Goal: Answer question/provide support

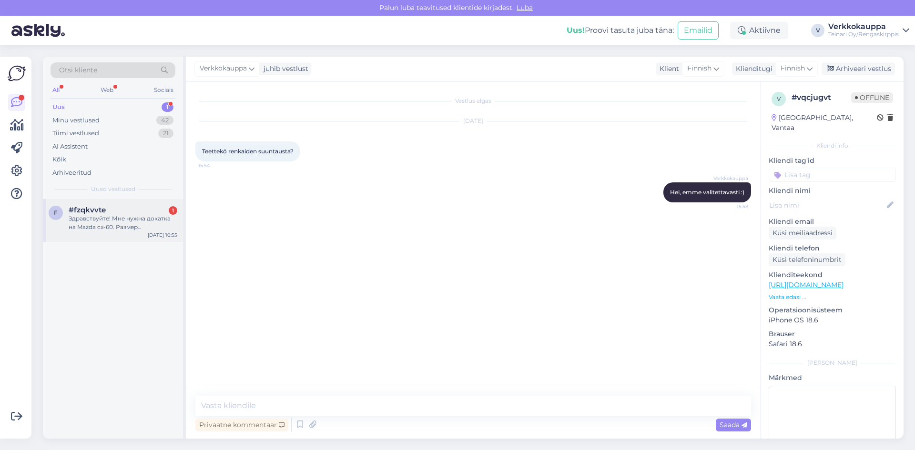
click at [153, 227] on div "Здравствуйте! Мне нужна докатка на Mazda cx-60. Размер оригинального колеса235/…" at bounding box center [123, 222] width 109 height 17
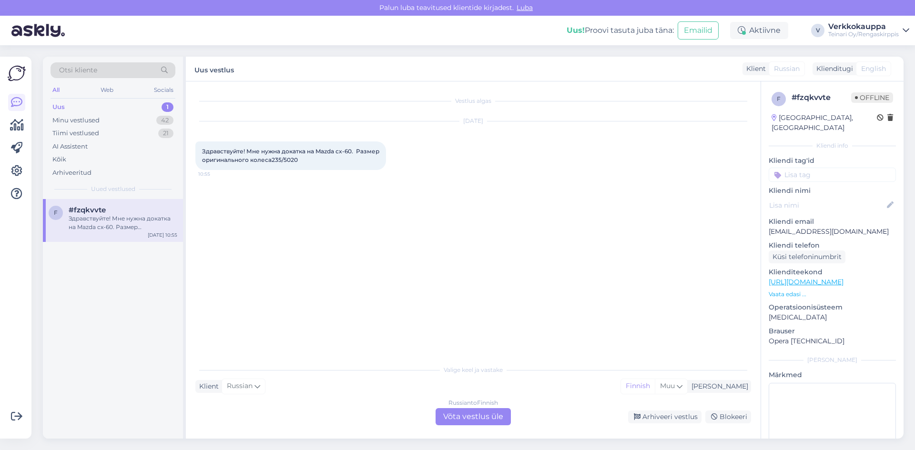
click at [486, 421] on div "Russian to Finnish Võta vestlus üle" at bounding box center [472, 416] width 75 height 17
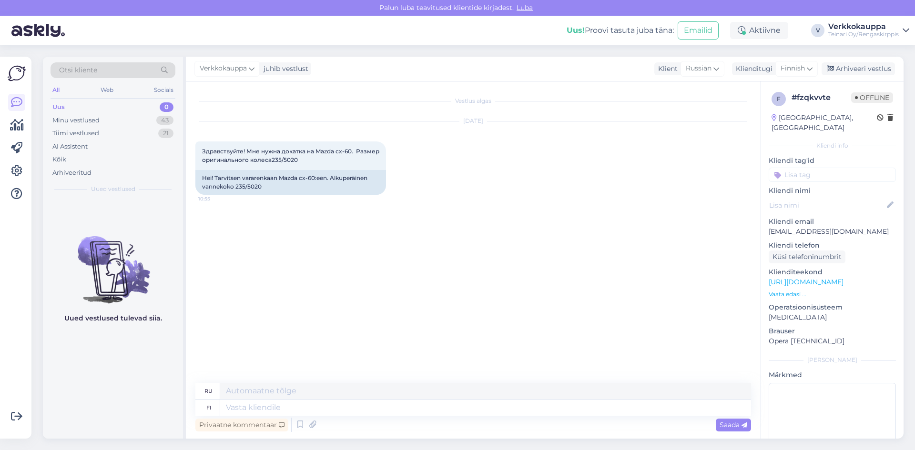
click at [117, 105] on div "Uus 0" at bounding box center [113, 107] width 125 height 13
click at [258, 408] on textarea at bounding box center [485, 408] width 531 height 16
type textarea "hEI"
type textarea "Привет"
type textarea "h"
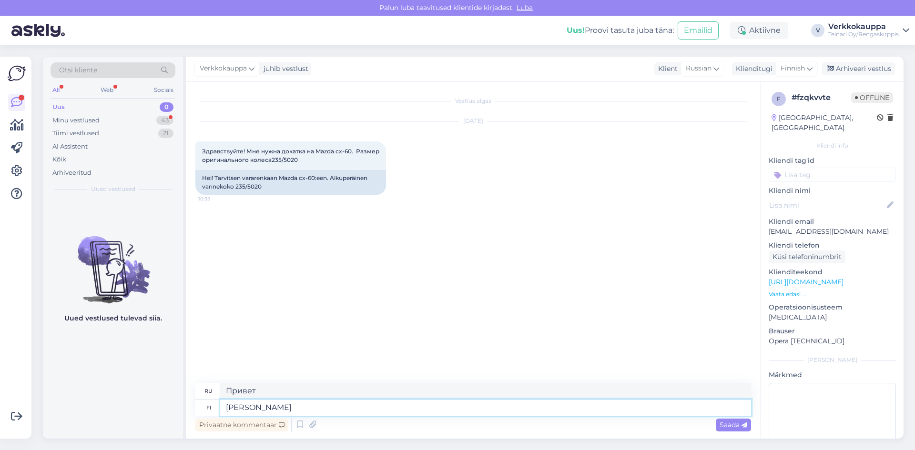
type textarea "[PERSON_NAME]"
type textarea "Здравствуйте, я предлагаю"
click at [273, 407] on textarea "[PERSON_NAME]" at bounding box center [485, 408] width 531 height 16
type textarea "[PERSON_NAME]"
type textarea "Здравствуйте, я предлагаю"
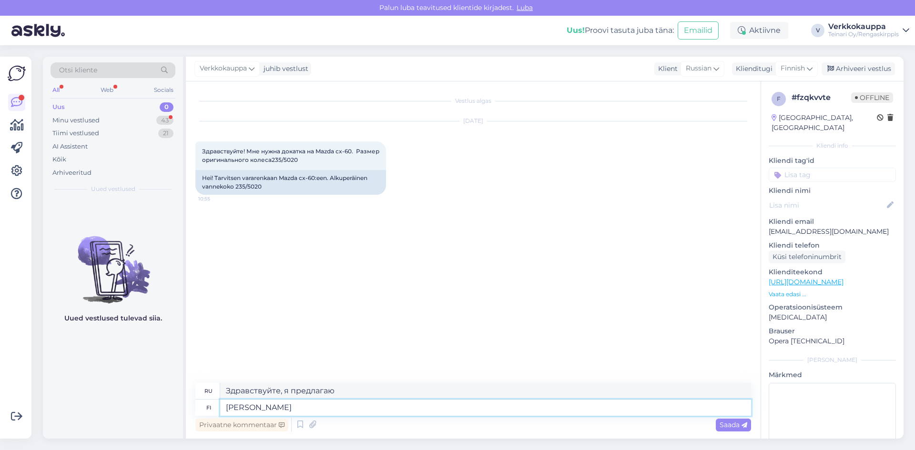
type textarea "Hei tarjo"
type textarea "Здравствуйте, предложение."
type textarea "[PERSON_NAME]"
type textarea "Привет, предложение"
type textarea "[PERSON_NAME]"
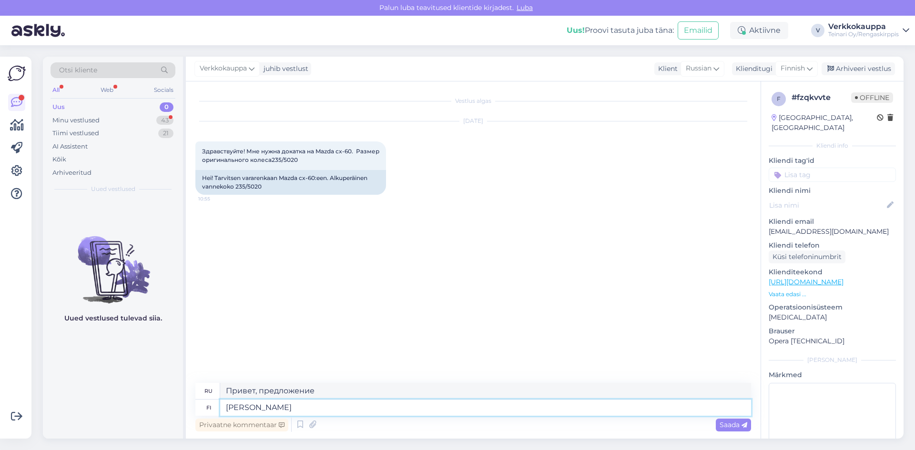
type textarea "Здравствуйте, я предлагаю"
type textarea "Hei tarjoan uud"
type textarea "Эй, я предлагаю..."
type textarea "Hei tarjoan uude"
type textarea "Привет, я предлагаю новый"
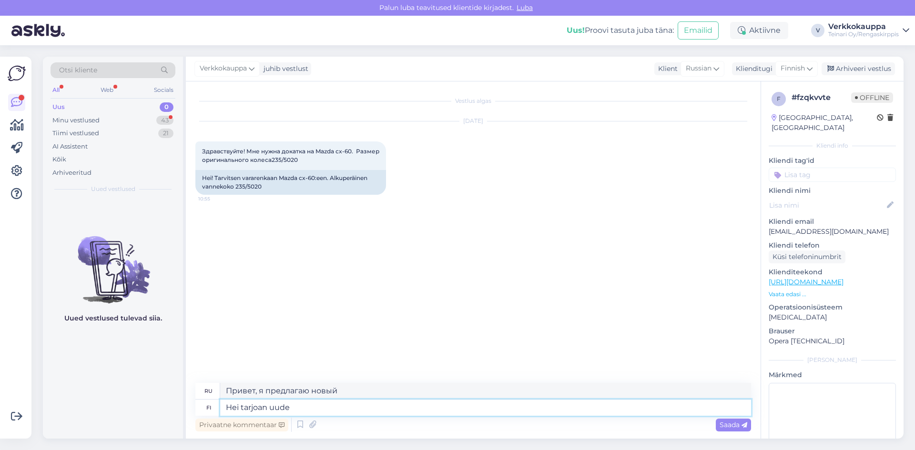
type textarea "Hei tarjoan uuden"
type textarea "Здравствуйте, у меня новое предложение."
type textarea "Hei tarjoan uuden"
type textarea "Привет, у меня новое предложение."
type textarea "Hei tarjoan uuden ta"
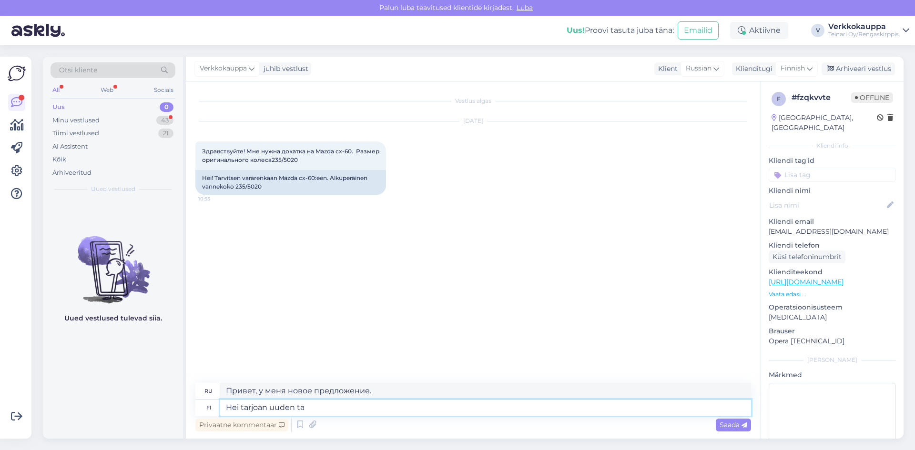
type textarea "Здравствуйте, я предлагаю новый т"
type textarea "Hei tarjoan uuden tai"
type textarea "Привет, я предлагаю новый"
type textarea "Hei tarjoan uuden tai"
type textarea "Привет, я предлагаю новый или"
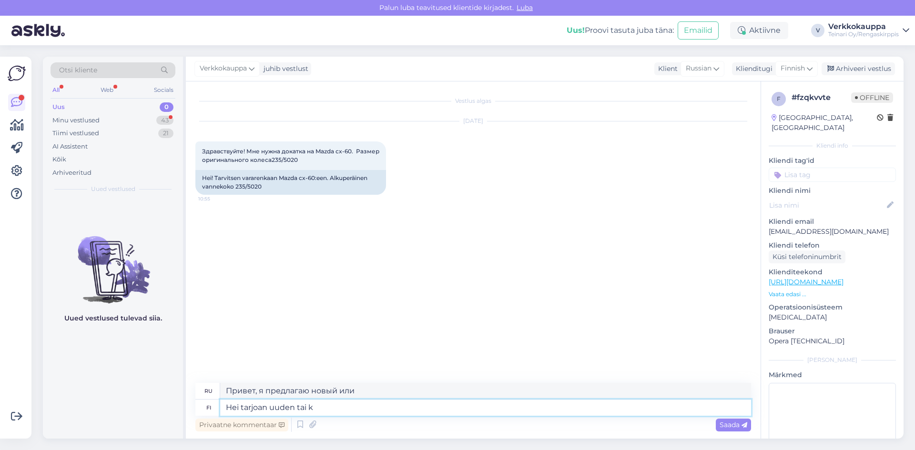
type textarea "Hei tarjoan uuden tai kä"
type textarea "Привет, я предлагаю новый или б/у"
type textarea "Hei tarjoan uuden tai käyet"
type textarea "Эй, я предложу тебе новый или уходи."
type textarea "Hei tarjoan uuden tai käyett"
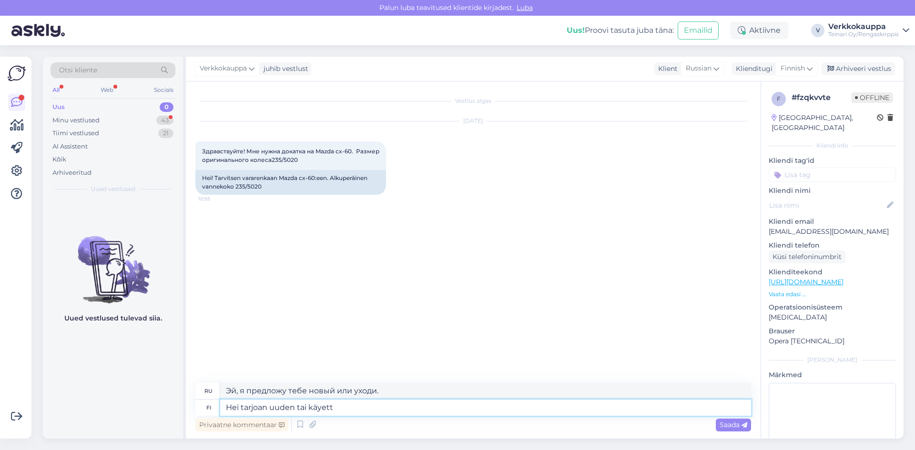
type textarea "Эй, я предложу тебе новый, или ты можешь уйти."
type textarea "Hei tarjoan uuden tai käyetty"
type textarea "Привет, я предлагаю новый или б/у."
type textarea "Hei tarjoan uuden tai käyettyj"
type textarea "Здравствуйте, я предлагаю новый или б/у"
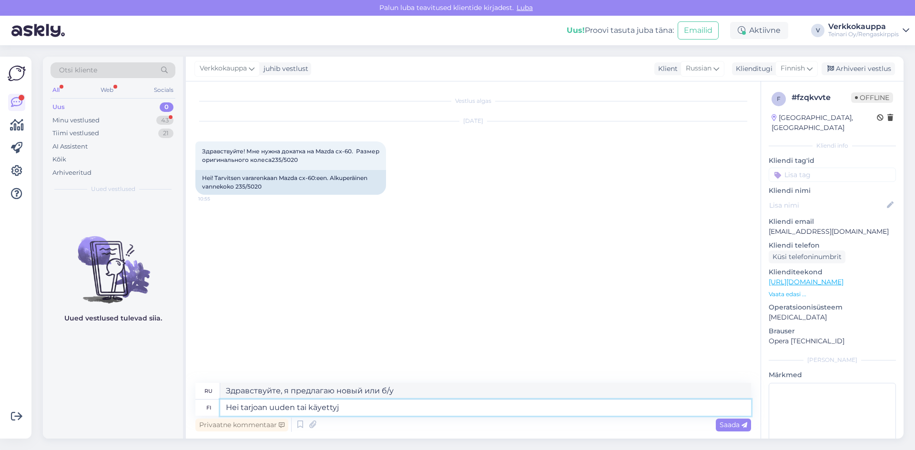
type textarea "Hei tarjoan uuden tai käyetty"
type textarea "Привет, я предлагаю новый или б/у."
type textarea "Hei tarjoan uuden tai käye"
type textarea "Привет, я предлагаю что-то новое."
type textarea "Hei tarjoan uuden tai käy"
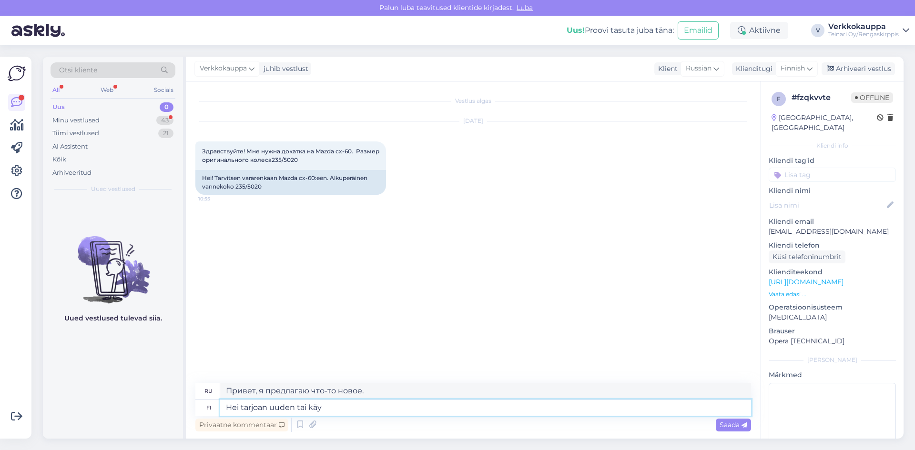
type textarea "Эй, я предложу тебе новый или уходи."
type textarea "Hei tarjoan uuden tai käytet"
type textarea "Привет, я предложу тебе новый или ты можешь"
type textarea "Hei tarjoan uuden tai käytett"
type textarea "Привет, я предлагаю новый или можешь использовать его"
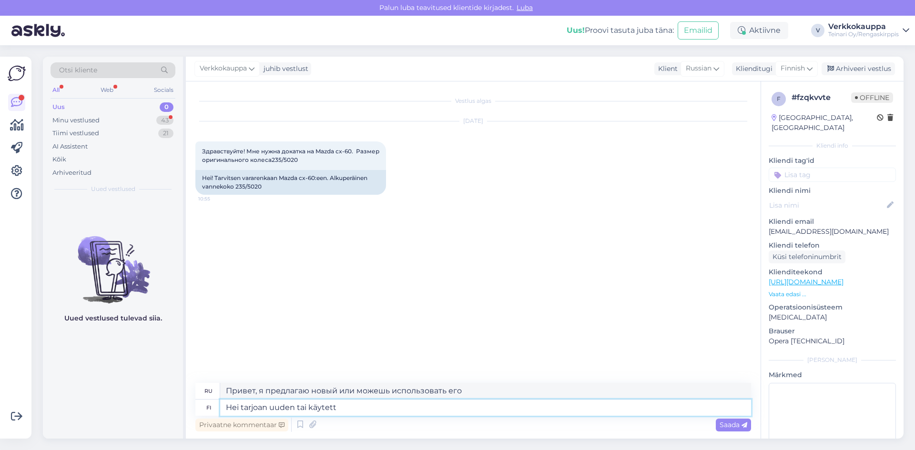
type textarea "Hei tarjoan uuden tai käytetty"
type textarea "Привет, я предлагаю новый или б/у."
type textarea "Hei tarjoan uuden tai käytettyä ren"
type textarea "Здравствуйте, я предлагаю новый или б/у автомобиль."
type textarea "Hei tarjoan uuden tai käytettyä renka"
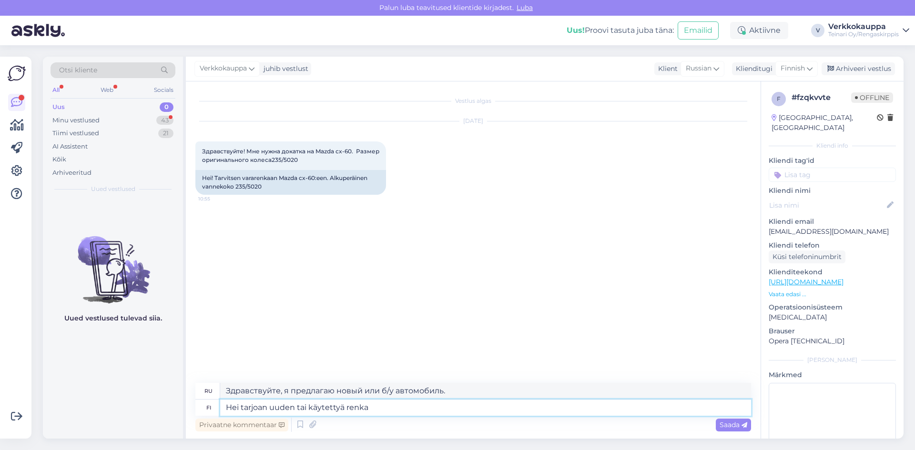
type textarea "Привет, я предлагаю новую или подержанную аренду."
type textarea "Hei tarjoan uuden tai käytettyä renkaa"
type textarea "Здравствуйте, я предлагаю новые или б/у шины."
type textarea "Hei tarjoan uuden tai käytettyä renkaan?"
type textarea "Здравствуйте, я предлагаю новую или подержанную шину?"
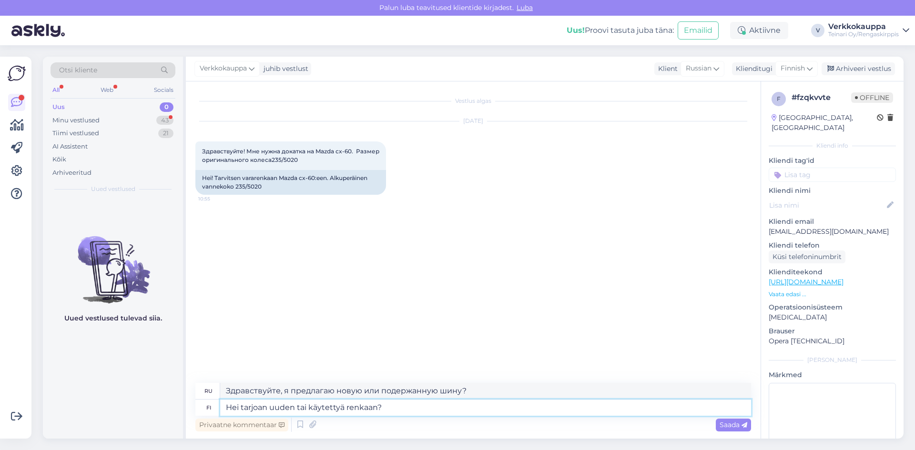
type textarea "Hei tarjoan uuden tai käytettyä renkaan? V"
type textarea "Здравствуйте, я предлагаю новую или б/у шину? V"
type textarea "Hei tarjoan uuden tai käytettyä renkaan? Var"
type textarea "Здравствуйте, я предлагаю новую или подержанную шину?"
type textarea "Hei tarjoan uuden tai käytettyä renkaan? Varsi"
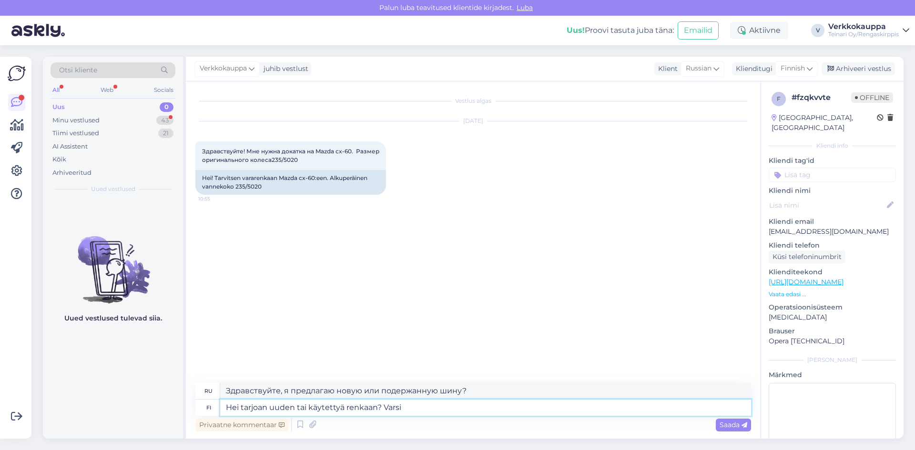
type textarea "Здравствуйте, я предлагаю новую или б/у шину?"
type textarea "Hei tarjoan uuden tai käytettyä renkaan? [GEOGRAPHIC_DATA]"
type textarea "Здравствуйте, я предлагаю новую или б/у шину? Конечно."
type textarea "Hei tarjoan uuden tai käytettyä renkaan? [GEOGRAPHIC_DATA]"
type textarea "Привет, я предлагаю новую или б/у шину?"
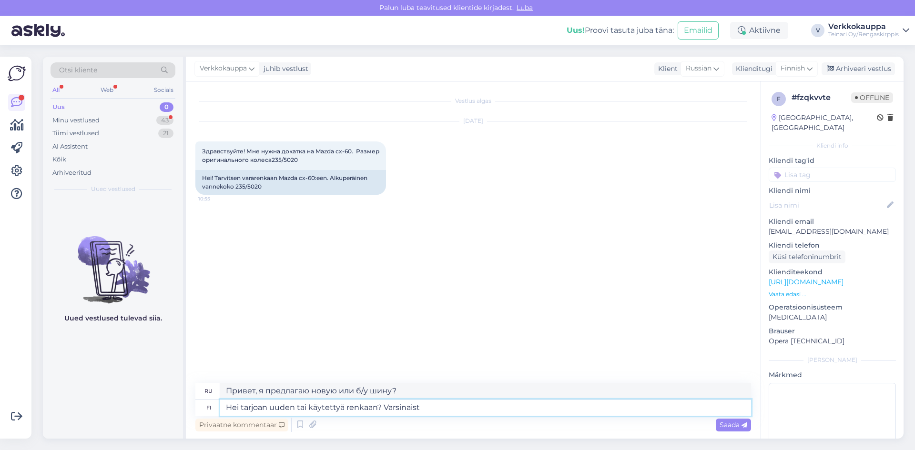
type textarea "Hei tarjoan uuden tai käytettyä renkaan? Varsinaista"
type textarea "Здравствуйте, я предлагаю новые или б/у шины? Юго-Запад"
type textarea "Hei tarjoan uuden tai käytettyä renkaan? Varsinaista"
type textarea "Привет, я предлагаю новую или б/у шину? Именно ту, что есть."
type textarea "Hei tarjoan uuden tai käytettyä renkaan? Varsinaista vara"
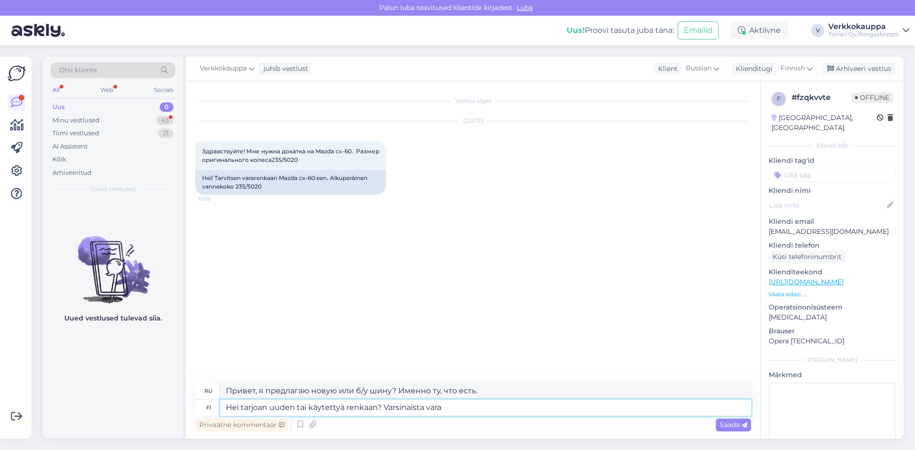
type textarea "Здравствуйте, я предлагаю новую или б/у шину?"
type textarea "Hei tarjoan uuden tai käytettyä renkaan? Varsinaista varar"
type textarea "Здравствуйте, я предлагаю новую или б/у шину? Реальная цена:"
type textarea "Hei tarjoan uuden tai käytettyä renkaan? Varsinaista varare"
type textarea "Здравствуйте, я предлагаю новую или б/у шину? Это запасная?"
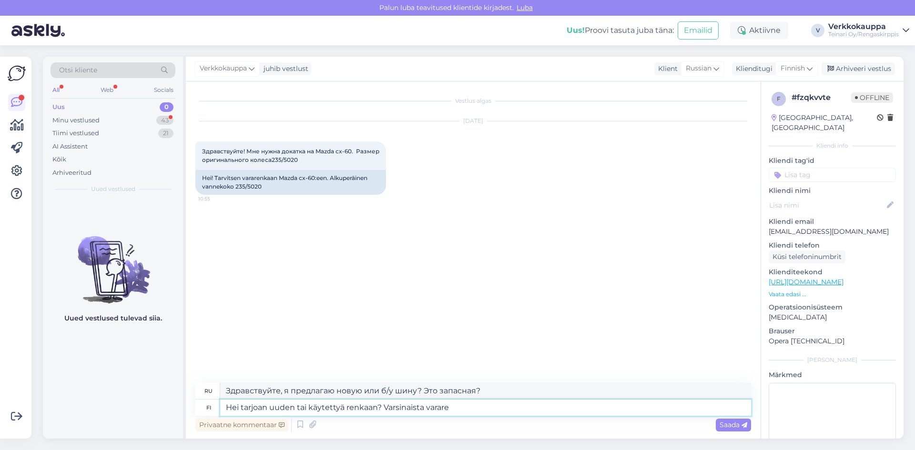
type textarea "Hei tarjoan uuden tai käytettyä renkaan? Varsinaista vararen"
type textarea "Здравствуйте, я предлагаю новую или б/у шину? Это запаска?"
type textarea "Hei tarjoan uuden tai käytettyä renkaan? Varsinaista vararenka"
type textarea "Привет, я предлагаю новую или б/у шину? На самом деле мне нужна запасная."
type textarea "Hei tarjoan uuden tai käytettyä renkaan? Varsinaista vararenkas"
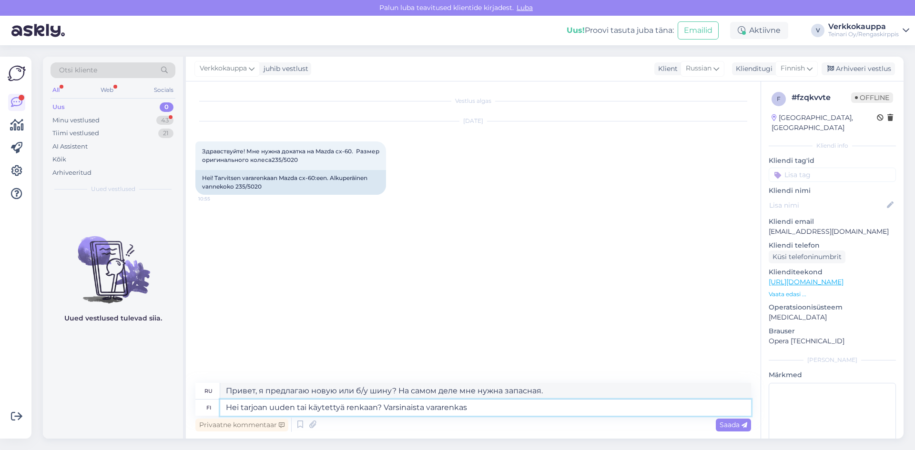
type textarea "Здравствуйте, я предлагаю новую или б/у шину? Это запаска?"
type textarea "Hei tarjoan uuden tai käytettyä renkaan? Varsinaista vararenkasta"
type textarea "Здравствуйте, я предлагаю новую или б/у шину? Запасное колесо."
click at [458, 408] on textarea "Hei tarjoan uuden tai käytettyä renkaan? Varsinaista vararenkasta" at bounding box center [485, 408] width 531 height 16
type textarea "Hei tarjoan uuden tai käytettyä renkaan? Varsinaista vararengasta"
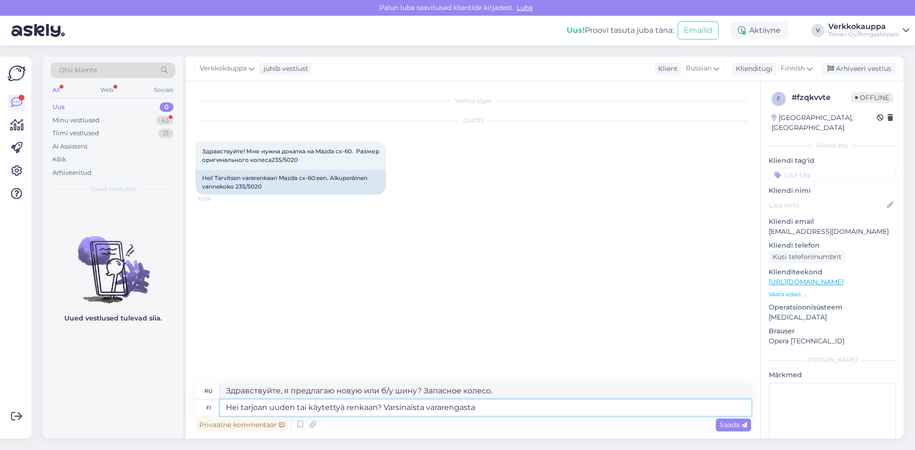
type textarea "Здравствуйте, я предлагаю новую или б/у шину? Запасное колесо?"
click at [497, 408] on textarea "Hei tarjoan uuden tai käytettyä renkaan? Varsinaista vararengasta" at bounding box center [485, 408] width 531 height 16
type textarea "Hei tarjoan uuden tai käytettyä renkaan? Varsinaista vararengasta meillä"
type textarea "Здравствуйте, могу ли я предложить вам новую или б/у шину? У нас есть запасная …"
type textarea "Hei tarjoan uuden tai käytettyä renkaan? Varsinaista vararengasta meillä ei o"
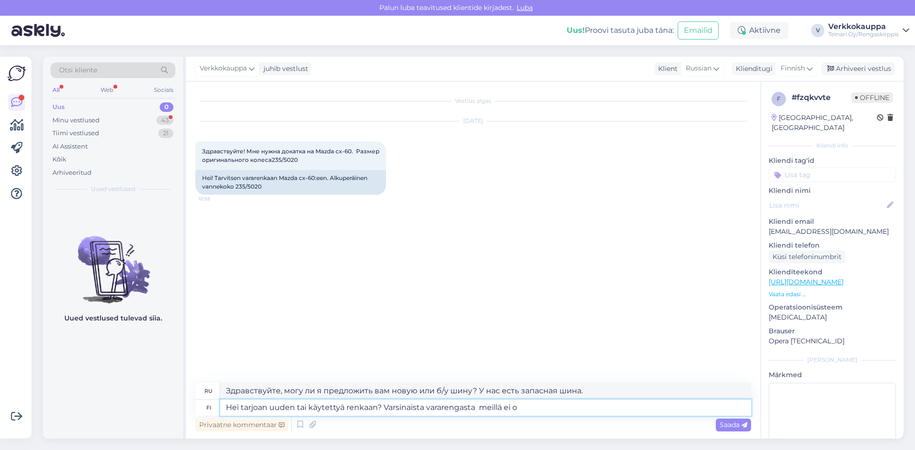
type textarea "Здравствуйте, я предлагаю новую или б/у шину? Запасного колеса у нас нет."
type textarea "Hei tarjoan uuden tai käytettyä renkaan? Varsinaista vararengasta meillä ei ol"
type textarea "Здравствуйте, могу ли я предложить вам новую или б/у шину? У нас нет запасной ш…"
type textarea "Hei tarjoan uuden tai käytettyä renkaan? Varsinaista vararengasta meillä ei ole…"
type textarea "Здравствуйте, могу ли я предложить вам новую или б/у шину? У нас нет запасной ш…"
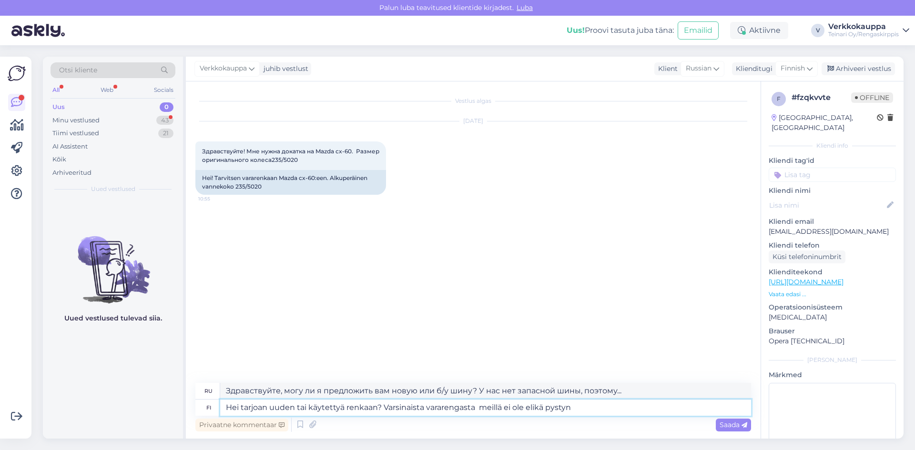
type textarea "Hei tarjoan uuden tai käytettyä renkaan? Varsinaista vararengasta meillä ei ole…"
type textarea "Здравствуйте, могу ли я предложить новую или б/у шину? У нас нет запасной шины,…"
type textarea "Hei tarjoan uuden tai käytettyä renkaan? Varsinaista vararengasta meillä ei ole…"
type textarea "Здравствуйте, могу ли я предложить вам новую или б/у шину? У нас нет запасной ш…"
type textarea "Hei tarjoan uuden tai käytettyä renkaan? Varsinaista vararengasta meillä ei ole…"
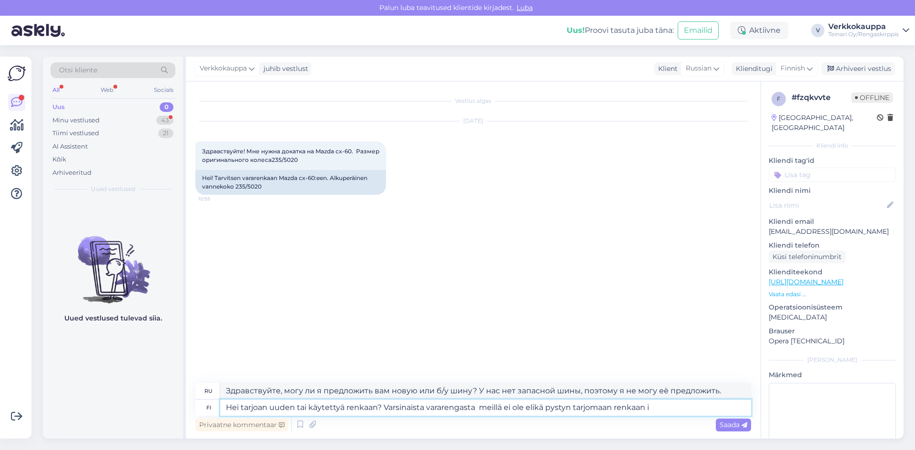
type textarea "Здравствуйте, могу ли я предложить новую или б/у шину? У нас нет запасной шины,…"
type textarea "Hei tarjoan uuden tai käytettyä renkaan? Varsinaista vararengasta meillä ei ole…"
type textarea "Здравствуйте, могу ли я предложить новую или б/у шину? У нас нет запаски, поэто…"
type textarea "Hei tarjoan uuden tai käytettyä renkaan? Varsinaista vararengasta meillä ei ole…"
type textarea "Здравствуйте, я предлагаю новую или б/у шину? У нас нет запасного колеса, поэто…"
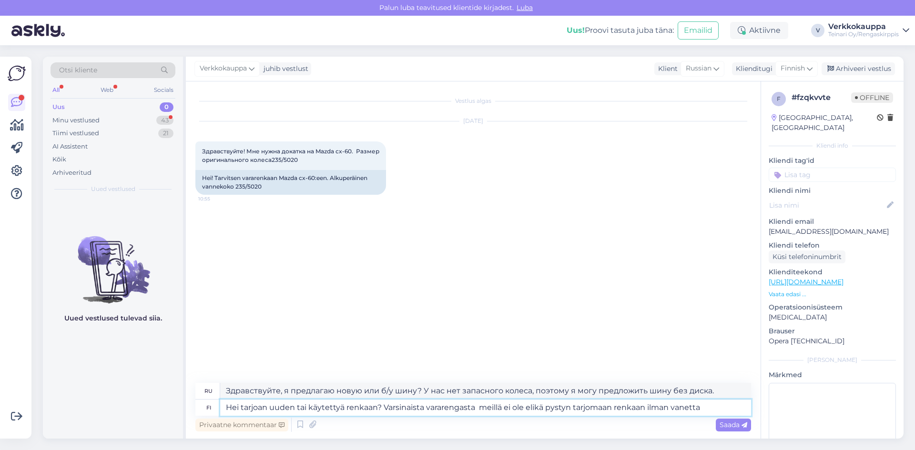
click at [592, 409] on textarea "Hei tarjoan uuden tai käytettyä renkaan? Varsinaista vararengasta meillä ei ole…" at bounding box center [485, 408] width 531 height 16
type textarea "Hei tarjoan uuden tai käytettyä renkaan? Varsinaista vararengasta meillä ei ole…"
type textarea "Здравствуйте, я предлагаю новую или б/у шину? У нас нет запасного колеса, поэто…"
click at [690, 408] on textarea "Hei tarjoan uuden tai käytettyä renkaan? Varsinaista vararengasta meillä ei ole…" at bounding box center [485, 408] width 531 height 16
click at [541, 407] on textarea "Hei tarjoan uuden tai käytettyä renkaan? Varsinaista vararengasta meillä ei ole…" at bounding box center [485, 408] width 531 height 16
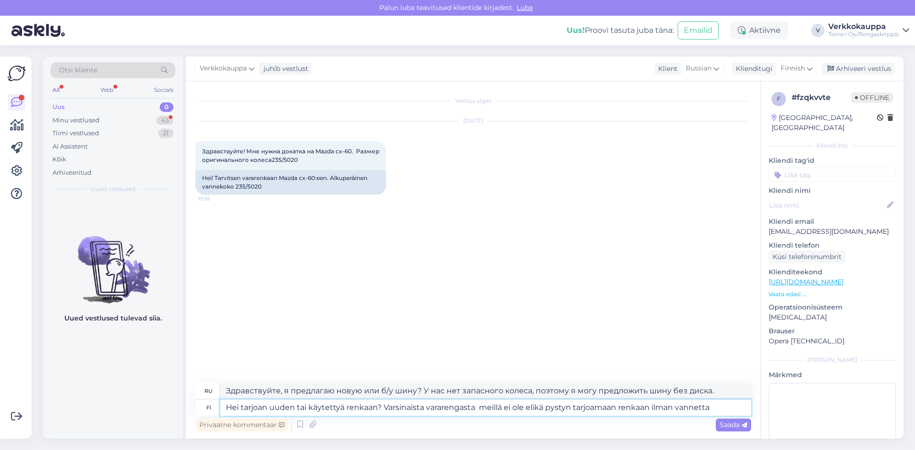
type textarea "Hei tarjoan uuden tai käytettyä renkaan? Varsinaista vararengasta meillä ei ole…"
type textarea "Здравствуйте! Я предлагаю новую или б/у шину? У нас нет запасного колеса, поэто…"
click at [719, 405] on textarea "Hei tarjoan uuden tai käytettyä renkaan? Varsinaista vararengasta meillä ei ole…" at bounding box center [485, 408] width 531 height 16
type textarea "Hei tarjoan uuden tai käytettyä renkaan? Varsinaista vararengasta meillä ei ole…"
click at [728, 426] on span "Saada" at bounding box center [733, 425] width 28 height 9
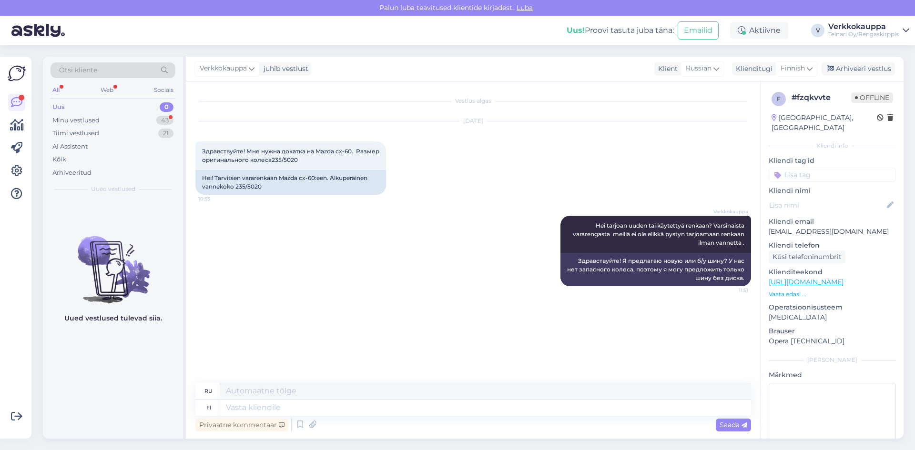
click at [61, 109] on div "Uus" at bounding box center [58, 107] width 12 height 10
click at [63, 121] on div "Minu vestlused" at bounding box center [75, 121] width 47 height 10
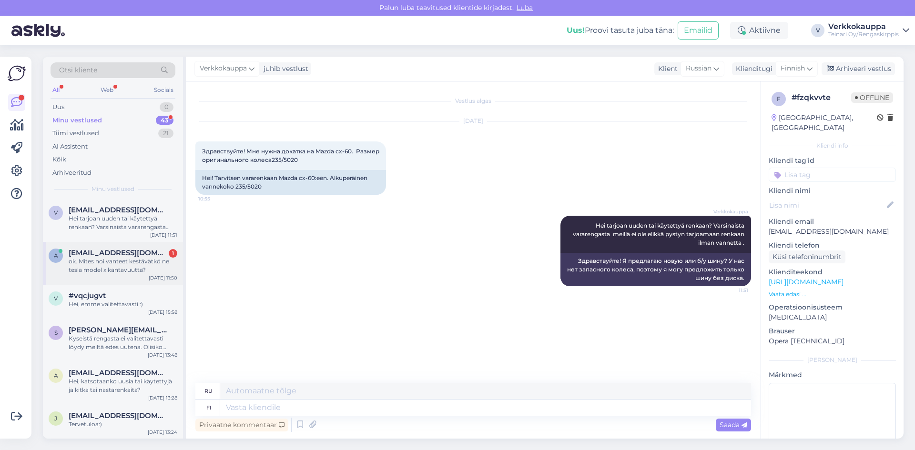
click at [135, 267] on div "ok. Mites noi vanteet kestävätkö ne tesla model x kantavuutta?" at bounding box center [123, 265] width 109 height 17
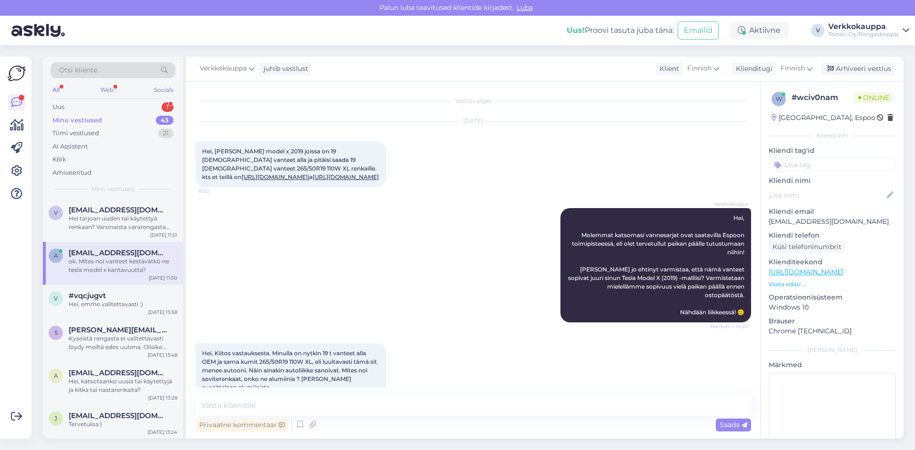
click at [308, 173] on link "[URL][DOMAIN_NAME]" at bounding box center [275, 176] width 66 height 7
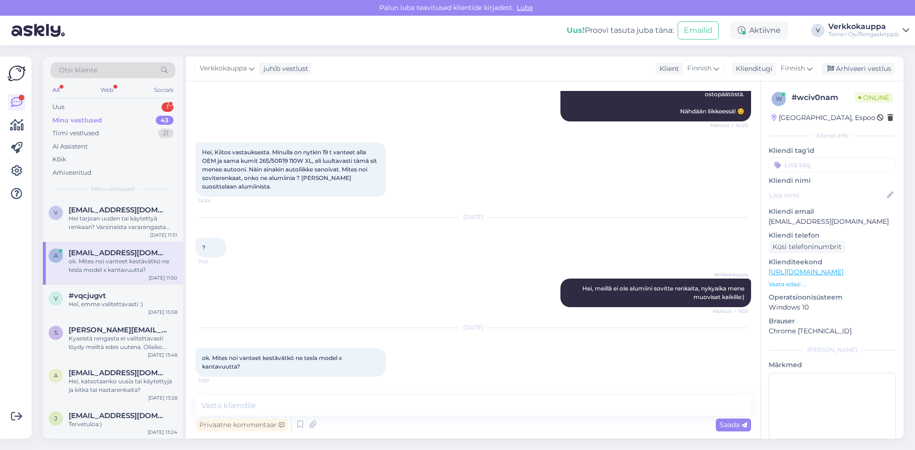
scroll to position [210, 0]
click at [386, 314] on div "Verkkokauppa Hei, meillä ei ole alumiini sovitte renkaita, nykyaika mene muovis…" at bounding box center [473, 293] width 556 height 50
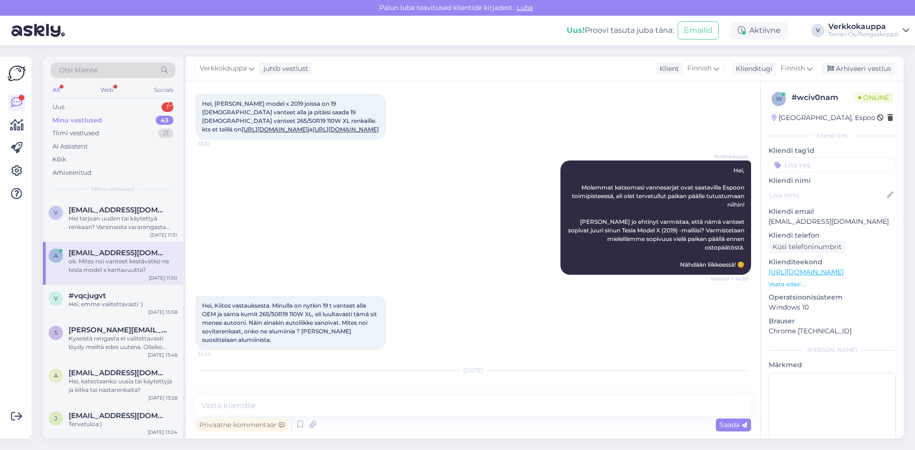
scroll to position [0, 0]
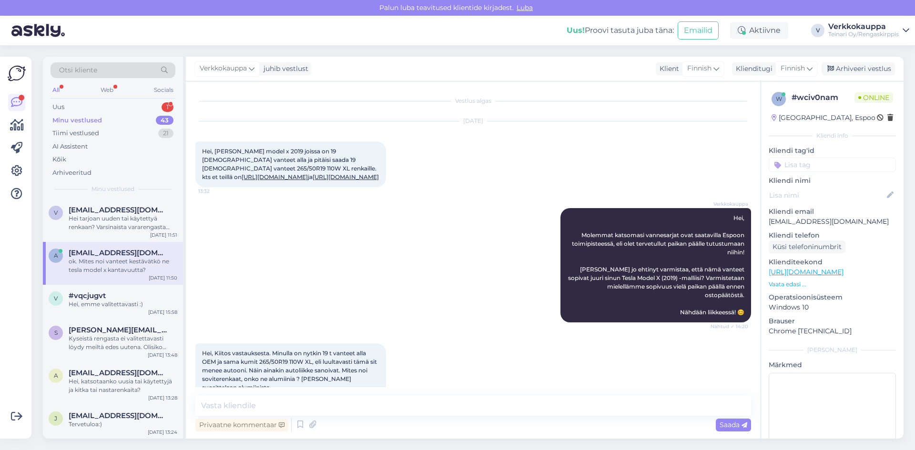
click at [316, 176] on link "[URL][DOMAIN_NAME]" at bounding box center [346, 176] width 66 height 7
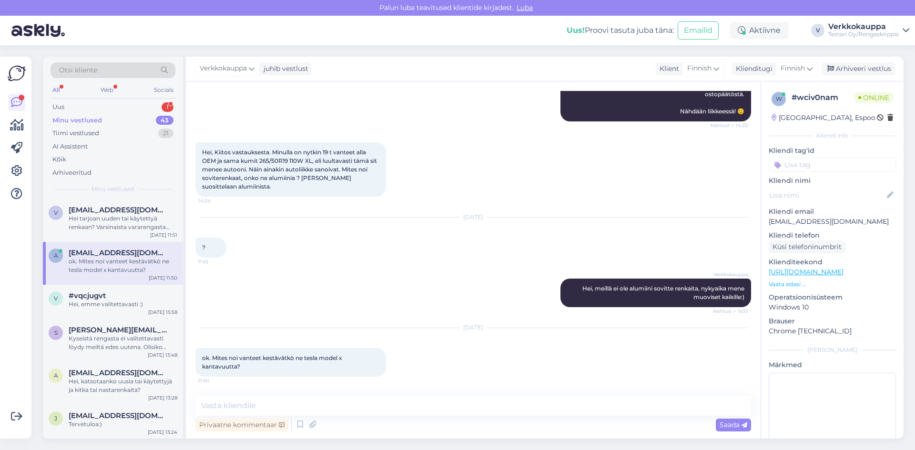
scroll to position [210, 0]
drag, startPoint x: 202, startPoint y: 358, endPoint x: 215, endPoint y: 360, distance: 13.4
click at [215, 360] on div "ok. Mites noi vanteet kestävätkö ne tesla model x kantavuutta? 11:50" at bounding box center [290, 362] width 191 height 29
click at [237, 365] on span "ok. Mites noi vanteet kestävätkö ne tesla model x kantavuutta?" at bounding box center [273, 362] width 142 height 16
drag, startPoint x: 211, startPoint y: 355, endPoint x: 247, endPoint y: 367, distance: 38.3
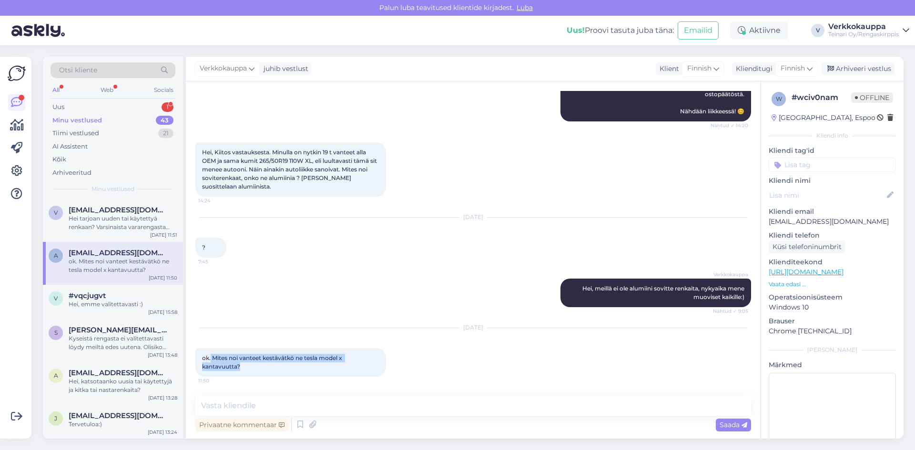
click at [247, 367] on div "ok. Mites noi vanteet kestävätkö ne tesla model x kantavuutta? 11:50" at bounding box center [290, 362] width 191 height 29
copy span "Mites noi vanteet kestävätkö ne tesla model x kantavuutta?"
click at [399, 116] on div "Verkkokauppa Hei, Molemmat katsomasi vannesarjat ovat saatavilla Espoon toimipi…" at bounding box center [473, 64] width 556 height 135
click at [68, 106] on div "Uus 1" at bounding box center [113, 107] width 125 height 13
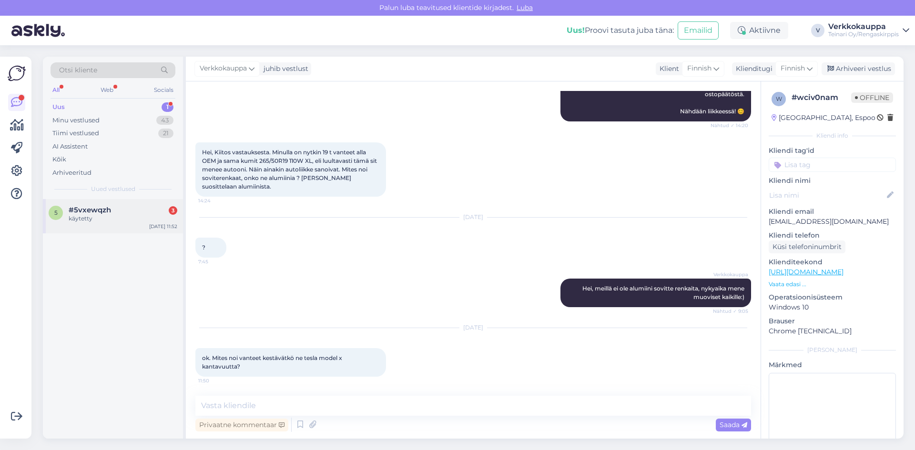
click at [106, 220] on div "käytetty" at bounding box center [123, 218] width 109 height 9
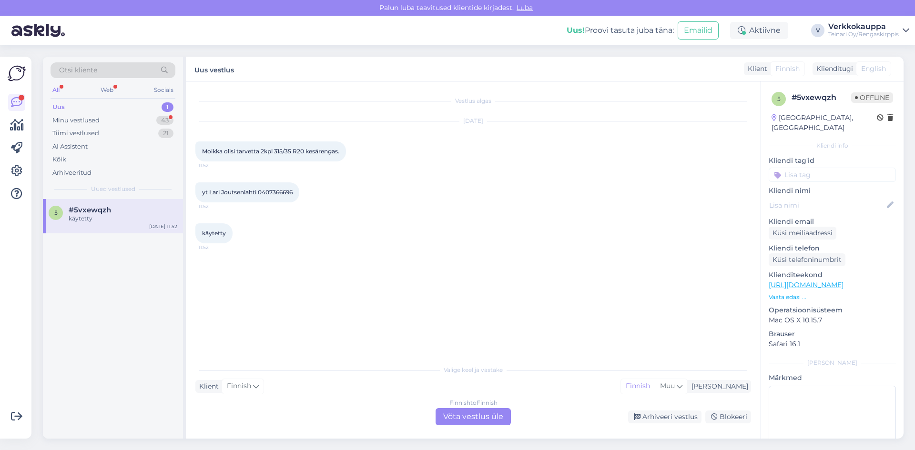
click at [453, 417] on div "Finnish to Finnish Võta vestlus üle" at bounding box center [472, 416] width 75 height 17
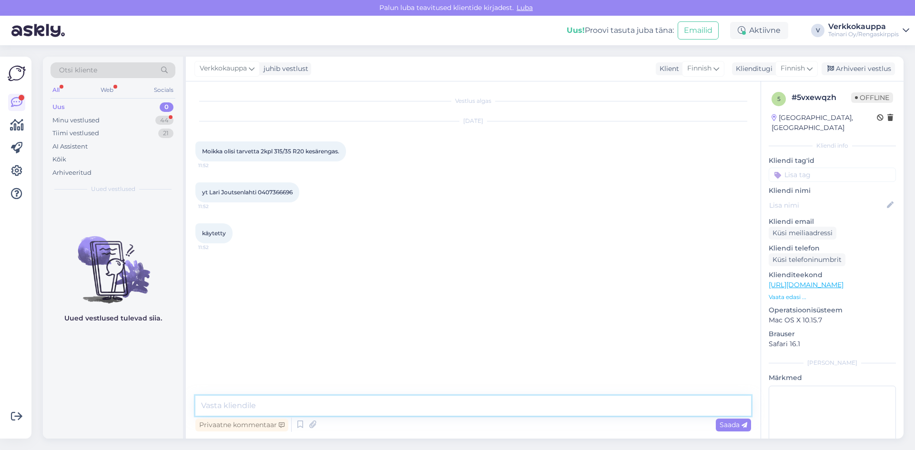
click at [225, 403] on textarea at bounding box center [473, 406] width 556 height 20
paste textarea "315/35R20 Pirelli PZero TM 110W Runflat [DATE],5-5mm # / 6-22 Pirelli SKU ER140…"
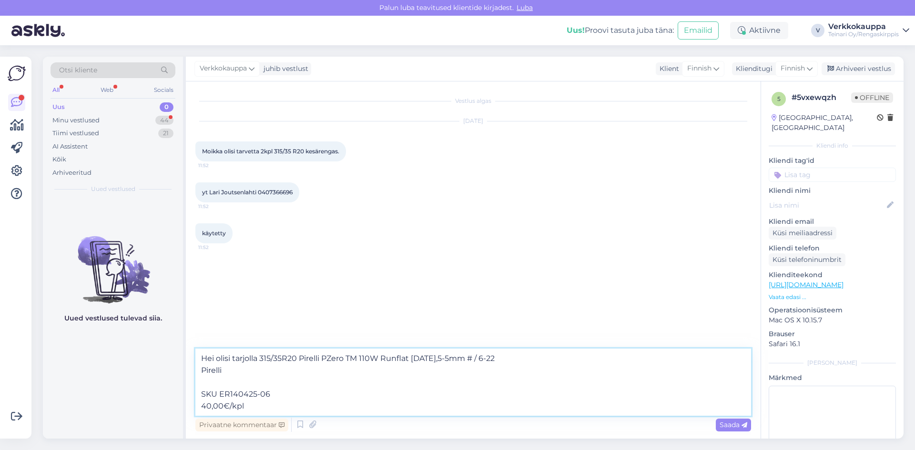
click at [203, 395] on textarea "Hei olisi tarjolla 315/35R20 Pirelli PZero TM 110W Runflat [DATE],5-5mm # / 6-2…" at bounding box center [473, 382] width 556 height 67
click at [205, 395] on textarea "Hei olisi tarjolla 315/35R20 Pirelli PZero TM 110W Runflat [DATE],5-5mm # / 6-2…" at bounding box center [473, 382] width 556 height 67
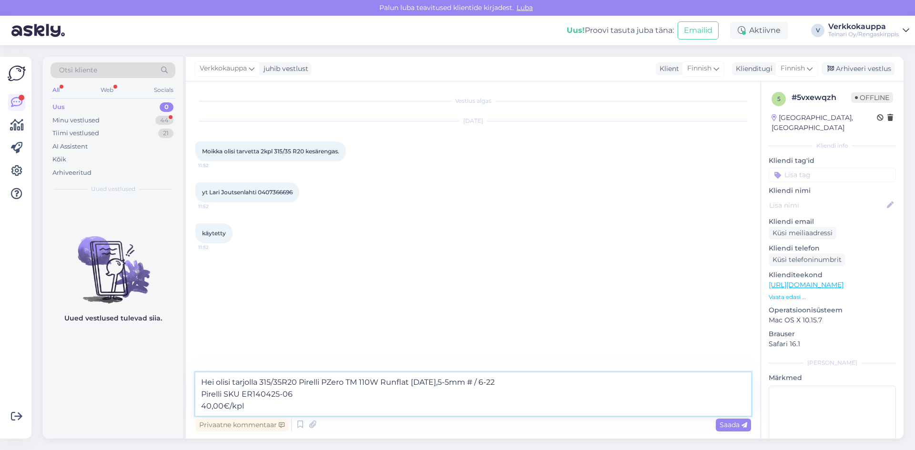
click at [202, 406] on textarea "Hei olisi tarjolla 315/35R20 Pirelli PZero TM 110W Runflat [DATE],5-5mm # / 6-2…" at bounding box center [473, 394] width 556 height 43
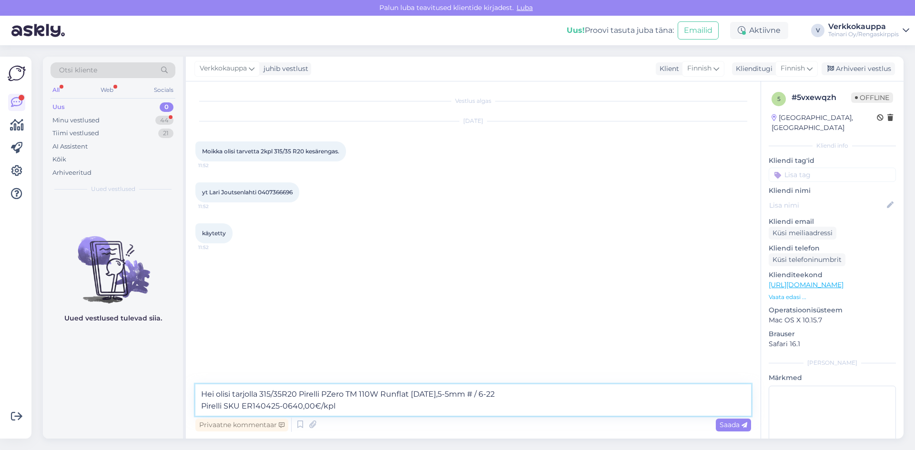
click at [202, 406] on textarea "Hei olisi tarjolla 315/35R20 Pirelli PZero TM 110W Runflat [DATE],5-5mm # / 6-2…" at bounding box center [473, 400] width 556 height 31
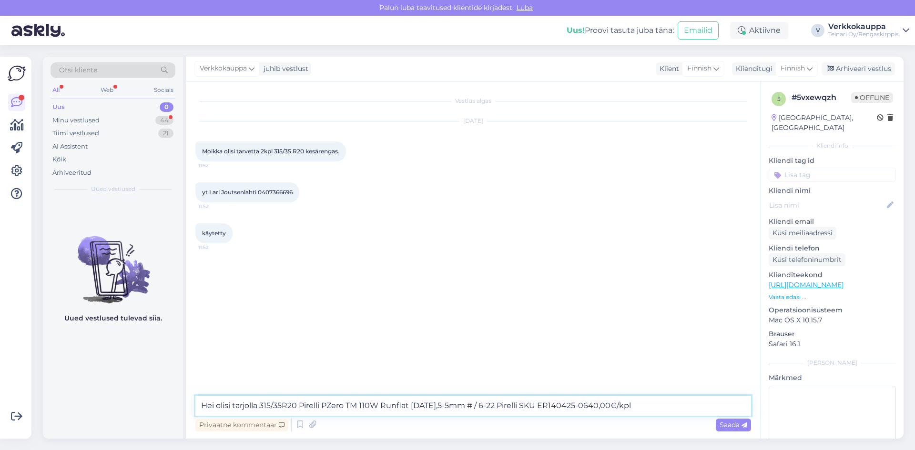
click at [590, 408] on textarea "Hei olisi tarjolla 315/35R20 Pirelli PZero TM 110W Runflat [DATE],5-5mm # / 6-2…" at bounding box center [473, 406] width 556 height 20
drag, startPoint x: 540, startPoint y: 404, endPoint x: 589, endPoint y: 405, distance: 48.6
click at [589, 405] on textarea "Hei olisi tarjolla 315/35R20 Pirelli PZero TM 110W Runflat [DATE],5-5mm # / 6-2…" at bounding box center [473, 406] width 556 height 20
drag, startPoint x: 499, startPoint y: 407, endPoint x: 542, endPoint y: 406, distance: 43.4
click at [542, 406] on textarea "Hei olisi tarjolla 315/35R20 Pirelli PZero TM 110W Runflat [DATE],5-5mm # / 6-2…" at bounding box center [473, 406] width 556 height 20
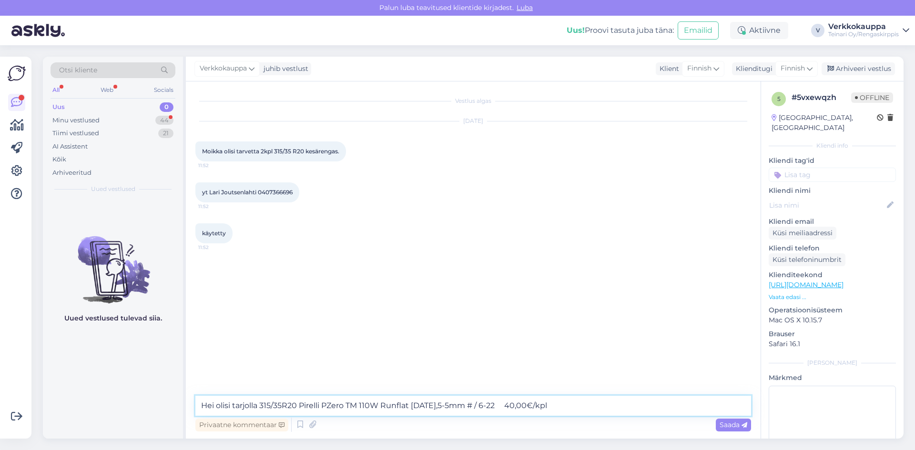
click at [299, 408] on textarea "Hei olisi tarjolla 315/35R20 Pirelli PZero TM 110W Runflat [DATE],5-5mm # / 6-2…" at bounding box center [473, 406] width 556 height 20
click at [261, 405] on textarea "Hei olisi tarjolla 315/35R20 Pirelli PZero TM 110W Runflat [DATE],5-5mm # / 6-2…" at bounding box center [473, 406] width 556 height 20
click at [582, 407] on textarea "Hei olisi tarjolla 2 kpl 315/35R20 Pirelli PZero TM 110W Runflat [DATE],5-5mm #…" at bounding box center [473, 406] width 556 height 20
click at [585, 407] on textarea "Hei olisi tarjolla 2 kpl 315/35R20 Pirelli PZero TM 110W Runflat [DATE],5-5mm #…" at bounding box center [473, 406] width 556 height 20
click at [640, 412] on textarea "Hei olisi tarjolla 2 kpl 315/35R20 Pirelli PZero TM 110W Runflat [DATE],5-5mm #…" at bounding box center [473, 406] width 556 height 20
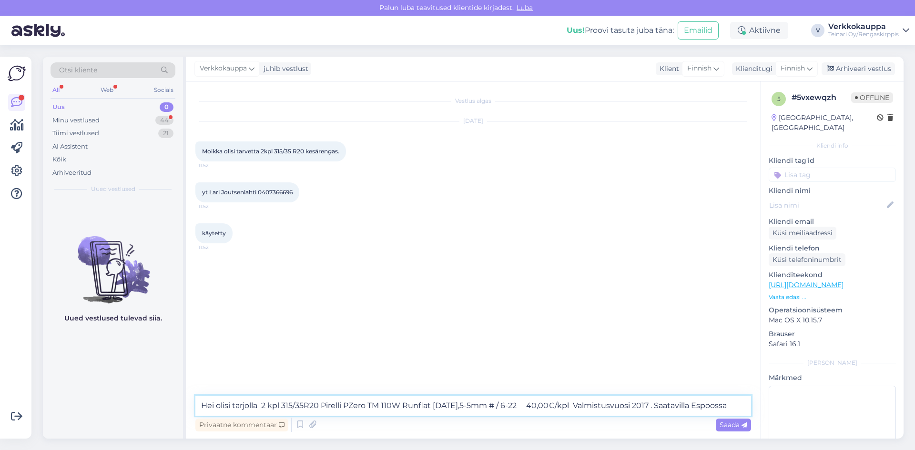
type textarea "Hei olisi tarjolla 2 kpl 315/35R20 Pirelli PZero TM 110W Runflat [DATE],5-5mm #…"
click at [726, 424] on span "Saada" at bounding box center [733, 425] width 28 height 9
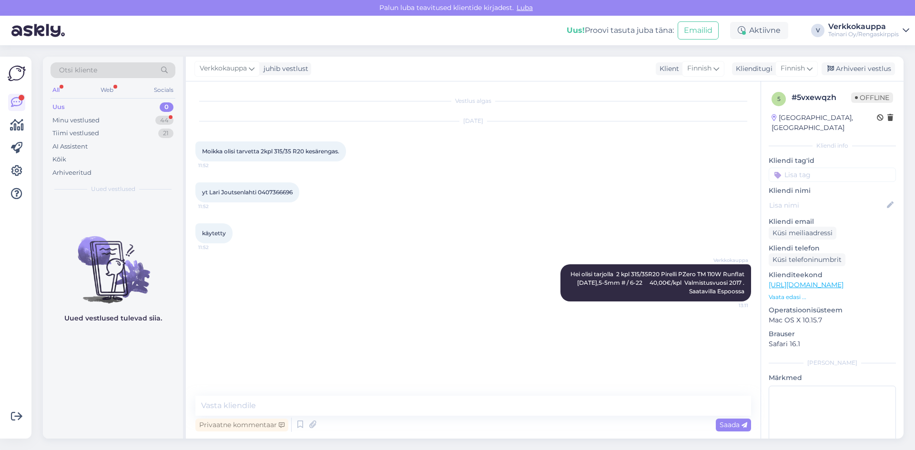
click at [88, 108] on div "Uus 0" at bounding box center [113, 107] width 125 height 13
click at [100, 123] on div "Minu vestlused 44" at bounding box center [113, 120] width 125 height 13
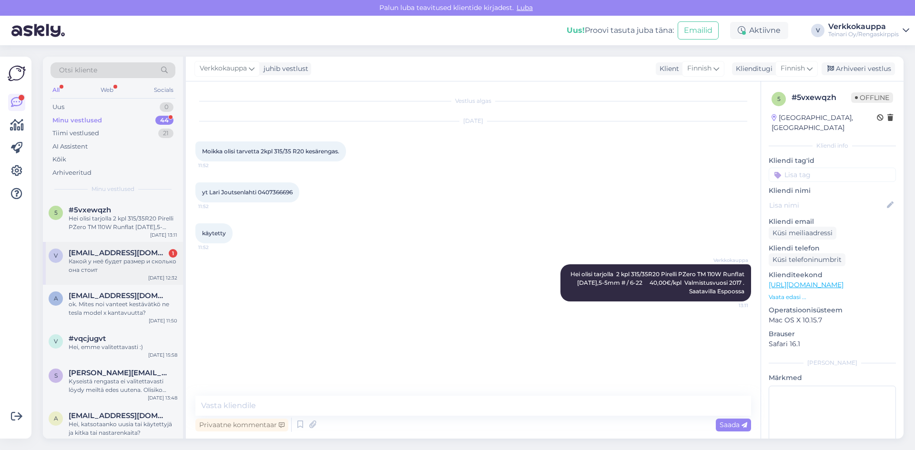
click at [121, 272] on div "Какой у неё будет размер и сколько она стоит" at bounding box center [123, 265] width 109 height 17
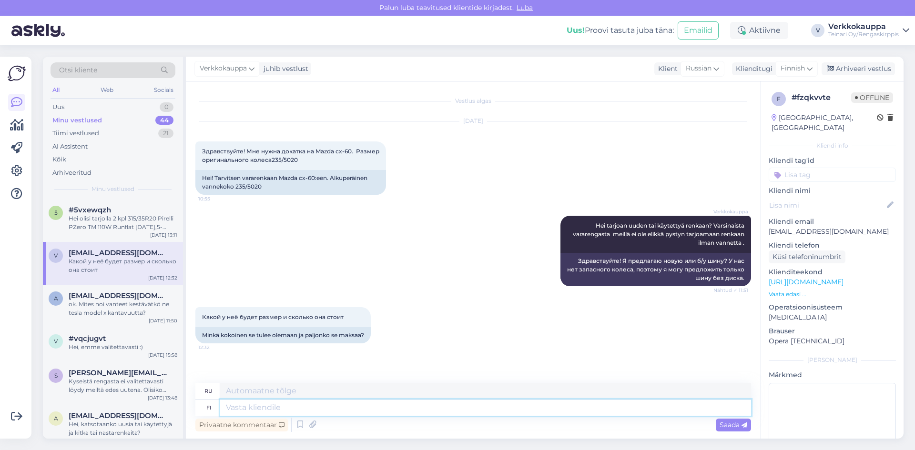
paste textarea "235/50R20 Pirelli Scorpion Zero 104W Keski-Euroopan kitka kesäkäyttöön 5mm / 6-…"
type textarea "235/50R20 Pirelli Scorpion Zero 104W Keski-Euroopan kitka kesäkäyttöön 5mm / 6-…"
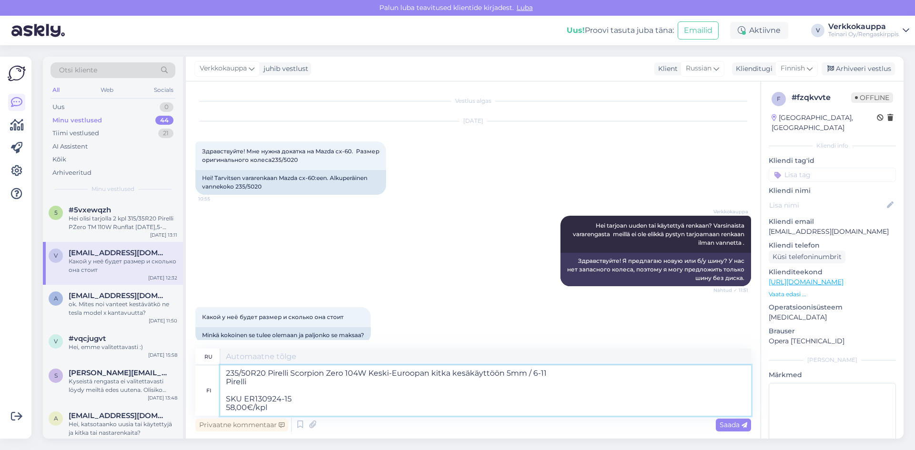
type textarea "235/50R20 Pirelli Scorpion Zero 104W фрикционные шины для летнего использования…"
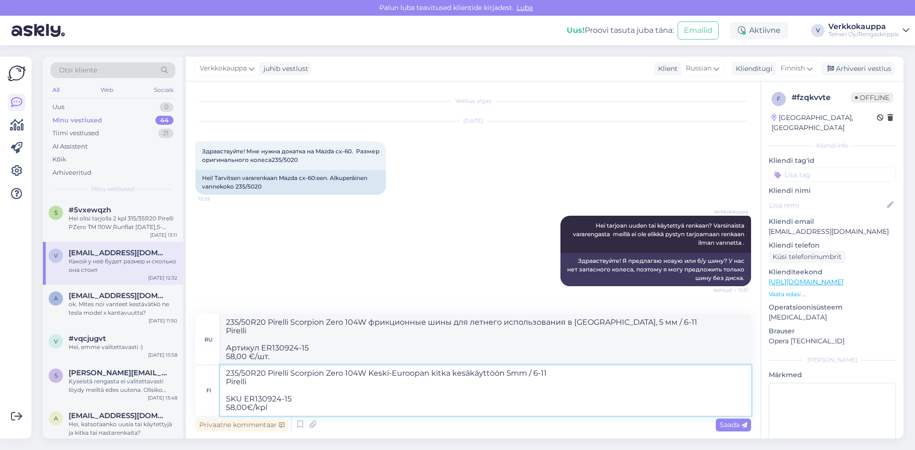
drag, startPoint x: 226, startPoint y: 397, endPoint x: 294, endPoint y: 398, distance: 67.7
click at [294, 398] on textarea "235/50R20 Pirelli Scorpion Zero 104W Keski-Euroopan kitka kesäkäyttöön 5mm / 6-…" at bounding box center [485, 390] width 531 height 51
type textarea "235/50R20 Pirelli Scorpion Zero 104W Keski-Euroopan kitka kesäkäyttöön 5mm / 6-…"
click at [224, 407] on textarea "235/50R20 Pirelli Scorpion Zero 104W Keski-Euroopan kitka kesäkäyttöön 5mm / 6-…" at bounding box center [485, 390] width 531 height 51
type textarea "235/50R20 Pirelli Scorpion Zero 104W фрикционные шины для центральноевропейског…"
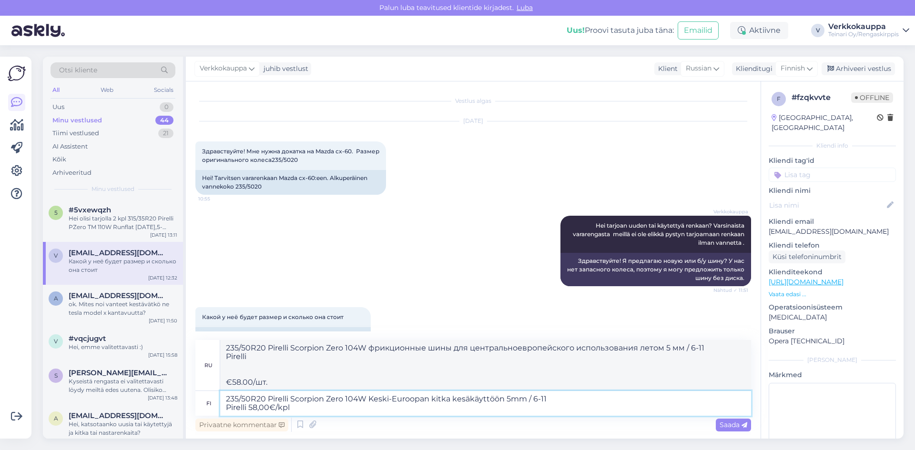
type textarea "235/50R20 Pirelli Scorpion Zero 104W Keski-Euroopan kitka kesäkäyttöön 5mm / 6-…"
type textarea "235/50R20 Pirelli Scorpion Zero 104W фрикционные шины для центральноевропейског…"
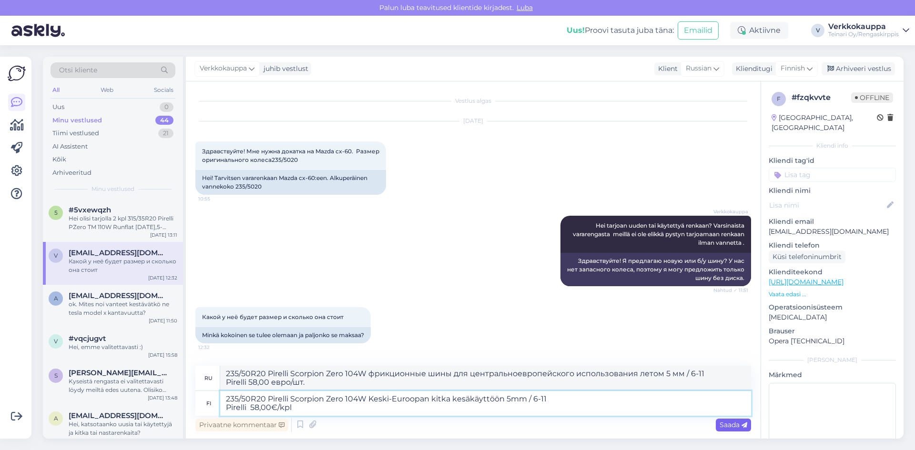
type textarea "235/50R20 Pirelli Scorpion Zero 104W Keski-Euroopan kitka kesäkäyttöön 5mm / 6-…"
click at [727, 425] on span "Saada" at bounding box center [733, 425] width 28 height 9
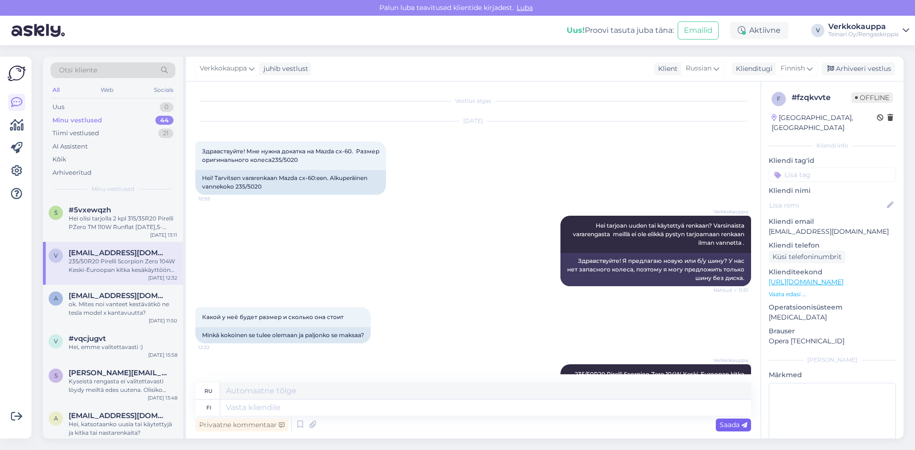
scroll to position [80, 0]
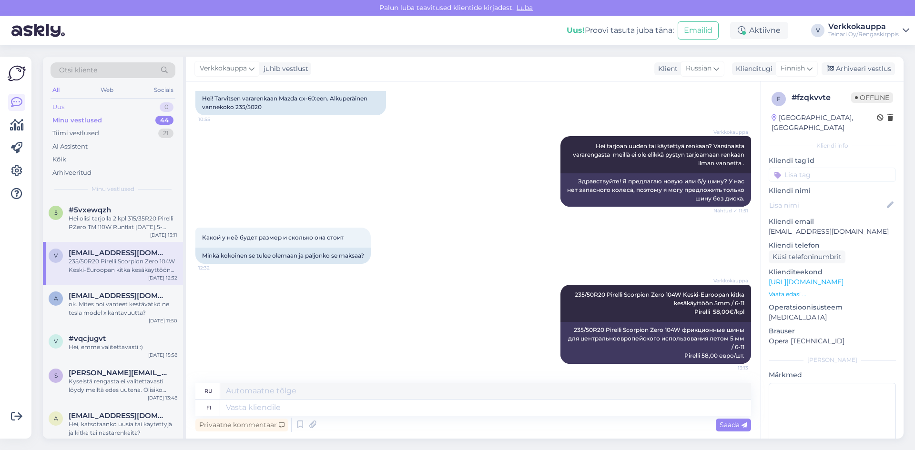
click at [86, 105] on div "Uus 0" at bounding box center [113, 107] width 125 height 13
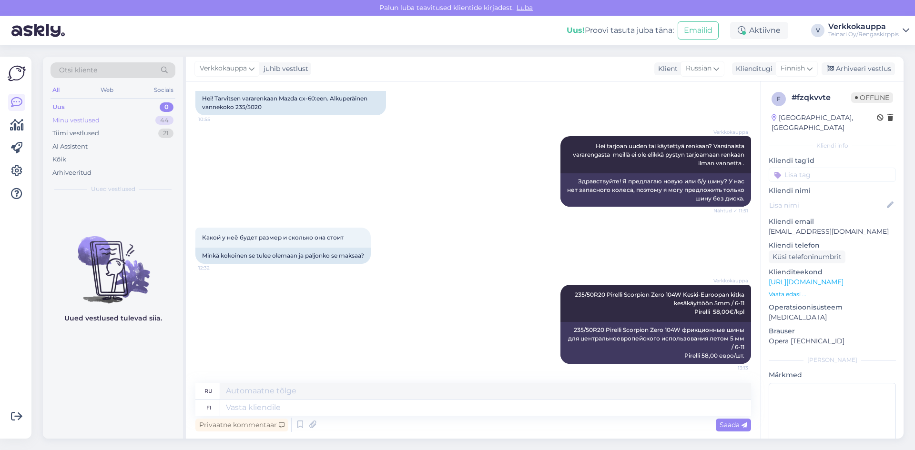
click at [83, 120] on div "Minu vestlused" at bounding box center [75, 121] width 47 height 10
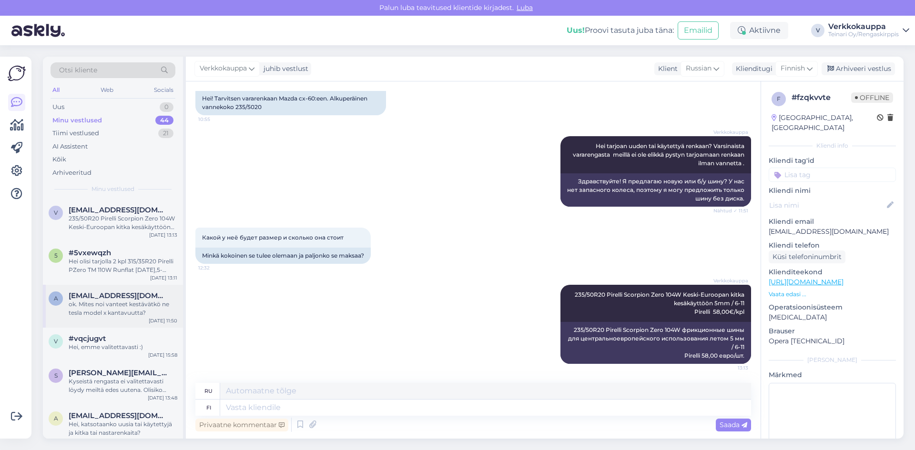
click at [115, 315] on div "ok. Mites noi vanteet kestävätkö ne tesla model x kantavuutta?" at bounding box center [123, 308] width 109 height 17
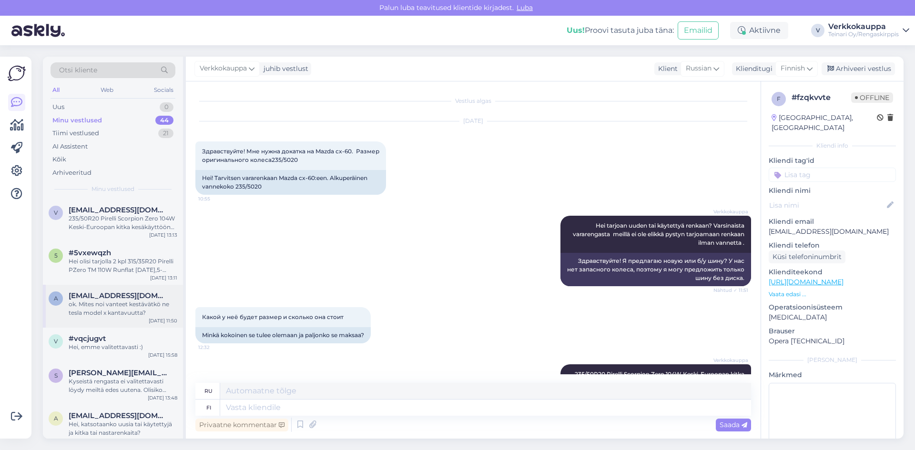
scroll to position [210, 0]
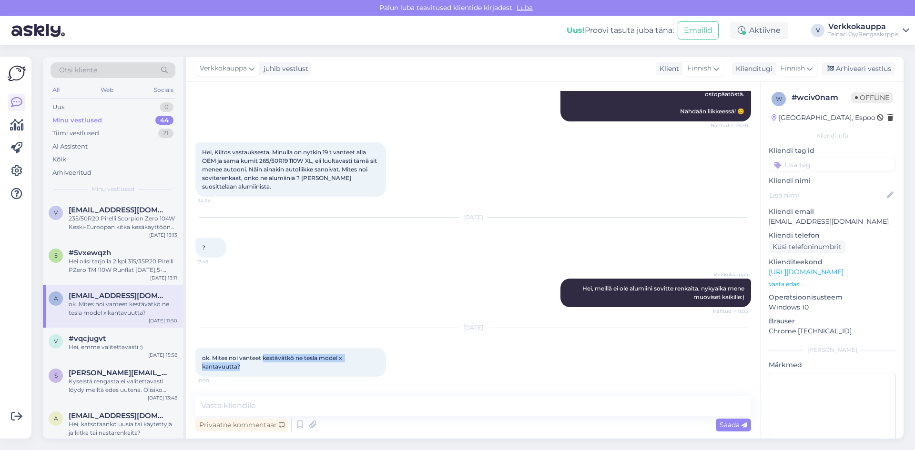
drag, startPoint x: 263, startPoint y: 357, endPoint x: 327, endPoint y: 362, distance: 63.5
click at [330, 374] on div "ok. Mites noi vanteet kestävätkö ne tesla model x kantavuutta? 11:50" at bounding box center [290, 362] width 191 height 29
copy span "kestävätkö ne tesla model x kantavuutta?"
click at [420, 117] on div "Verkkokauppa Hei, Molemmat katsomasi vannesarjat ovat saatavilla Espoon toimipi…" at bounding box center [473, 64] width 556 height 135
click at [257, 408] on textarea at bounding box center [473, 406] width 556 height 20
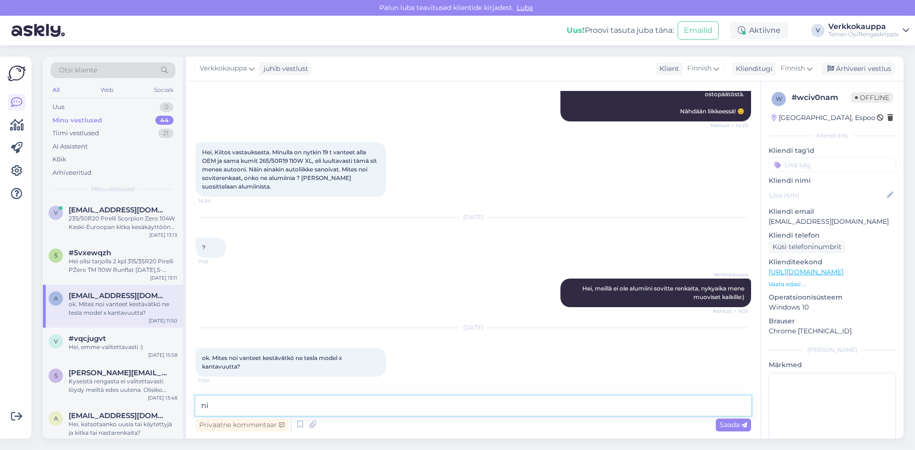
type textarea "n"
drag, startPoint x: 375, startPoint y: 408, endPoint x: 371, endPoint y: 254, distance: 153.9
click at [371, 252] on div "[DATE] ? 7:45" at bounding box center [473, 237] width 556 height 61
click at [380, 407] on textarea "Valitettavasti niitein vanteiden kantavuus ei riittä kyseuíseen autoon" at bounding box center [473, 406] width 556 height 20
click at [442, 409] on textarea "Valitettavasti niitein vanteiden kantavuus ei riitä kyseuíseen autoon" at bounding box center [473, 406] width 556 height 20
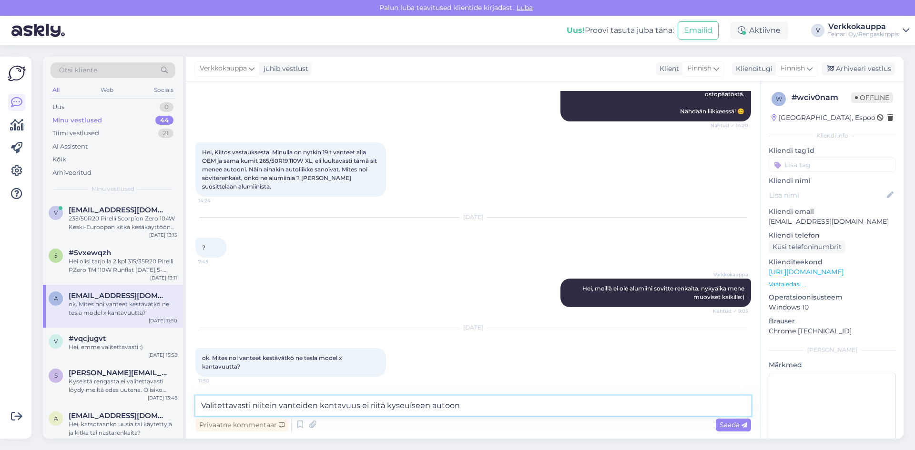
click at [407, 407] on textarea "Valitettavasti niitein vanteiden kantavuus ei riitä kyseuíseen autoon" at bounding box center [473, 406] width 556 height 20
click at [475, 403] on textarea "Valitettavasti niitein vanteiden kantavuus ei riitä kyseíseen autoon" at bounding box center [473, 406] width 556 height 20
click at [483, 411] on textarea "Valitettavasti niitein vanteiden kantavuus ei riitä kyseiseen autoon" at bounding box center [473, 406] width 556 height 20
type textarea "Valitettavasti niitein vanteiden kantavuus ei riitä kyseiseen autoon !"
click at [734, 426] on span "Saada" at bounding box center [733, 425] width 28 height 9
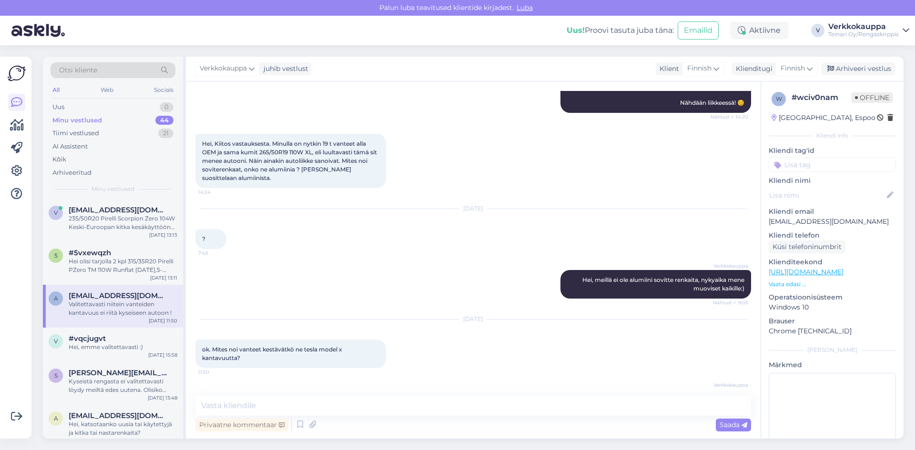
scroll to position [259, 0]
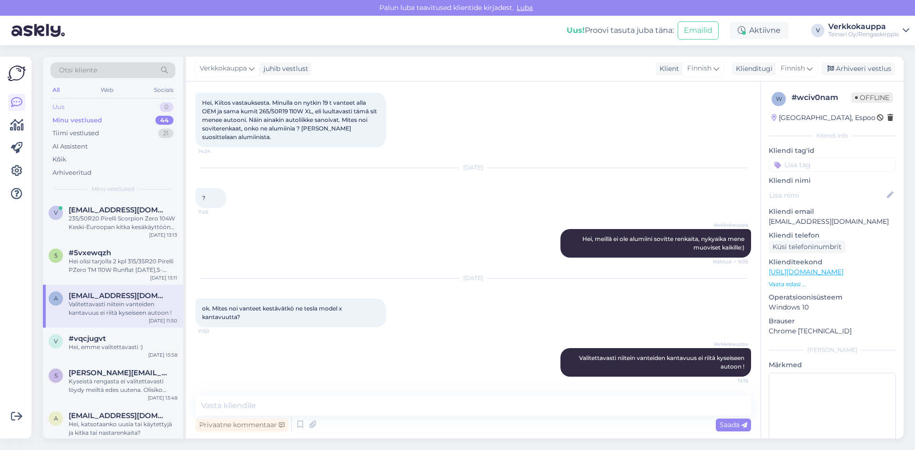
click at [89, 104] on div "Uus 0" at bounding box center [113, 107] width 125 height 13
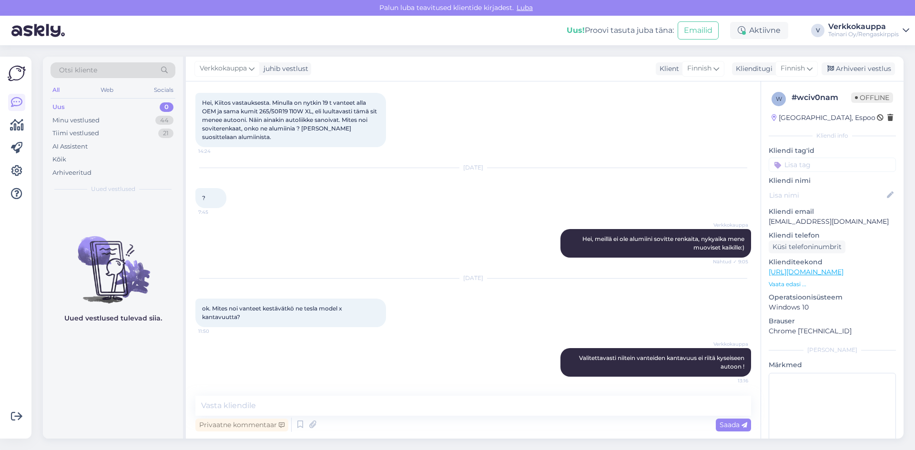
click at [89, 101] on div "Uus 0" at bounding box center [113, 107] width 125 height 13
